Goal: Information Seeking & Learning: Learn about a topic

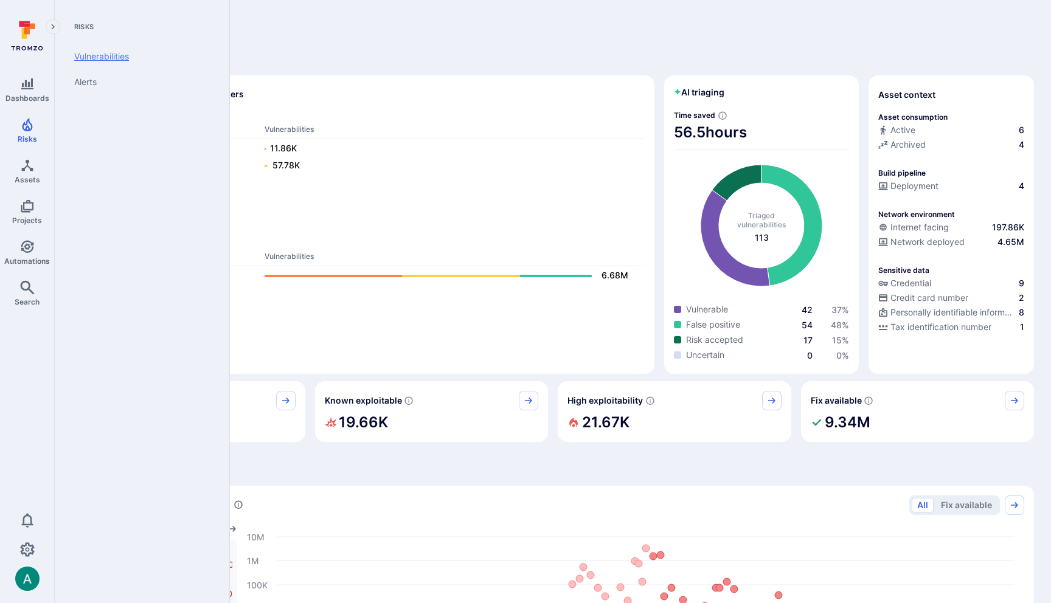
click at [105, 59] on link "Vulnerabilities" at bounding box center [139, 57] width 150 height 26
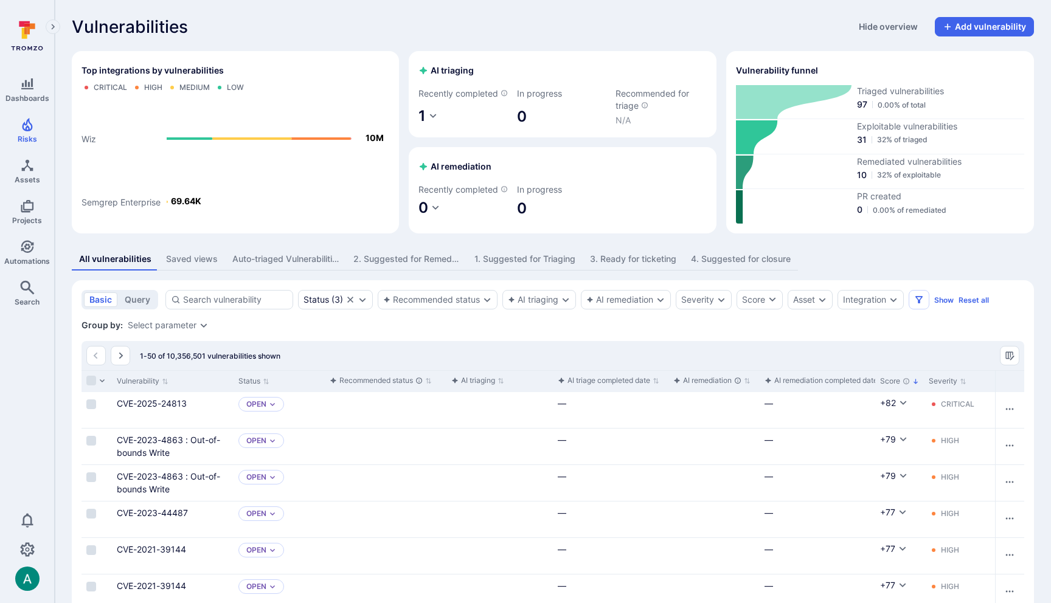
click at [230, 22] on div "Vulnerabilities Hide overview Add vulnerability" at bounding box center [553, 26] width 962 height 19
click at [435, 121] on icon "button" at bounding box center [433, 116] width 10 height 10
click at [556, 21] on div at bounding box center [525, 301] width 1051 height 603
